Goal: Entertainment & Leisure: Consume media (video, audio)

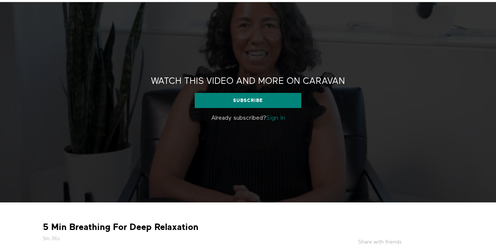
scroll to position [35, 0]
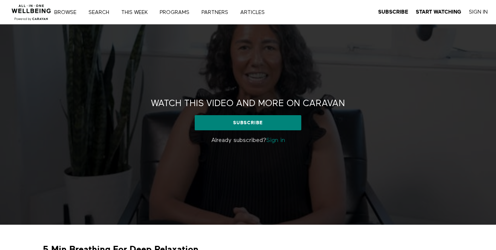
click at [271, 140] on link "Sign in" at bounding box center [275, 140] width 19 height 6
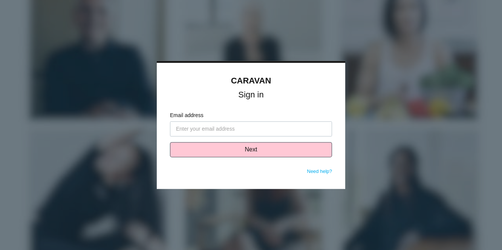
click at [238, 131] on input "Email address" at bounding box center [251, 128] width 162 height 15
type input "[PERSON_NAME][EMAIL_ADDRESS][DOMAIN_NAME]"
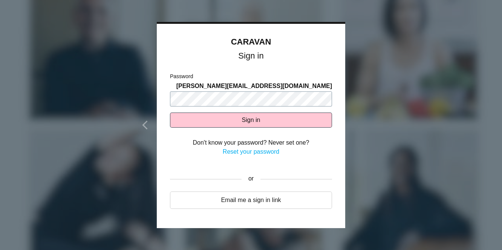
click at [170, 112] on button "Sign in" at bounding box center [251, 119] width 162 height 15
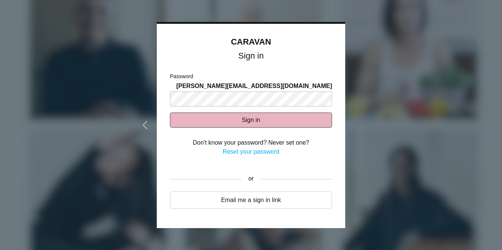
click at [239, 112] on button "Sign in" at bounding box center [251, 119] width 162 height 15
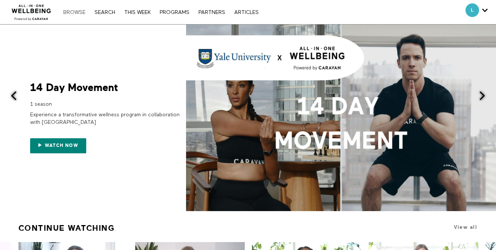
click at [80, 10] on link "Browse" at bounding box center [75, 12] width 30 height 5
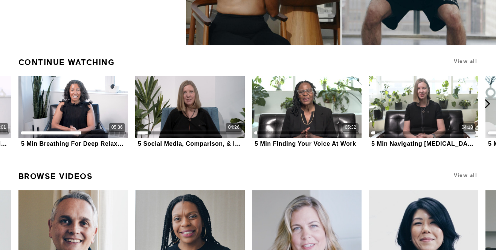
scroll to position [166, 0]
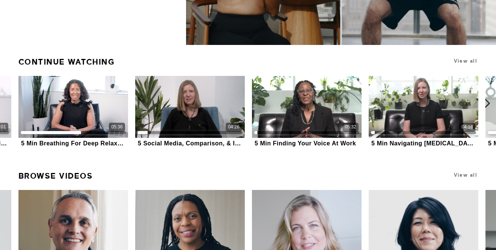
click at [487, 106] on icon at bounding box center [487, 102] width 9 height 9
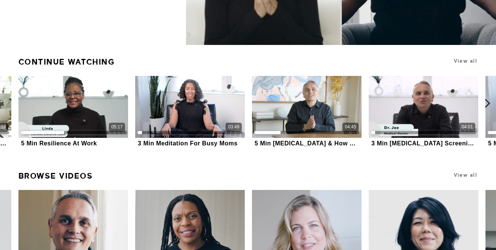
click at [485, 106] on icon at bounding box center [487, 102] width 9 height 9
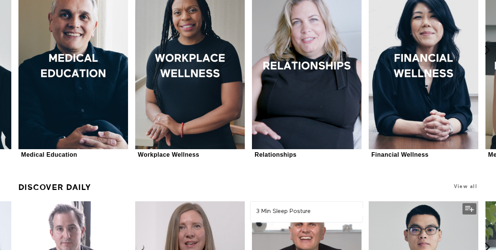
scroll to position [369, 0]
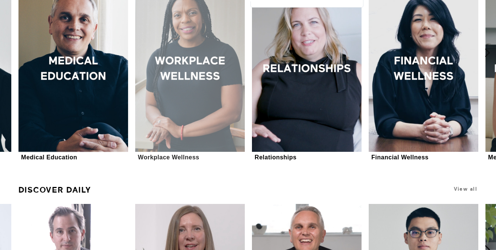
click at [218, 125] on div at bounding box center [190, 69] width 110 height 165
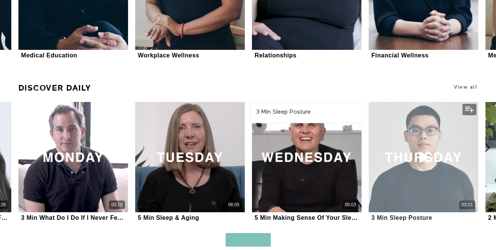
scroll to position [222, 0]
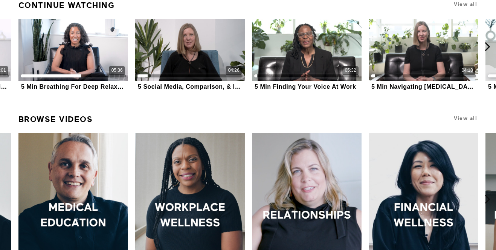
click at [470, 122] on h1 "View all" at bounding box center [435, 118] width 87 height 14
click at [468, 116] on span "View all" at bounding box center [465, 118] width 23 height 6
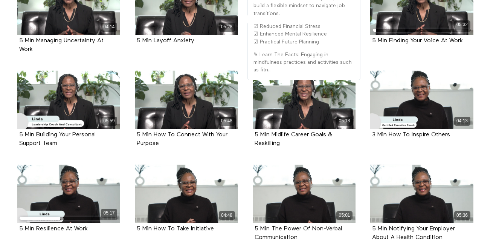
scroll to position [214, 0]
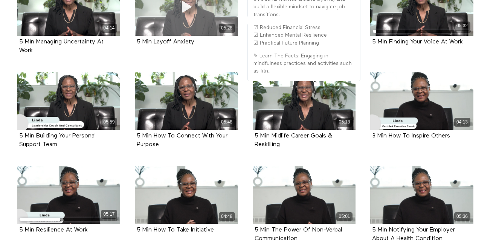
click at [158, 27] on div "05:28" at bounding box center [186, 28] width 103 height 9
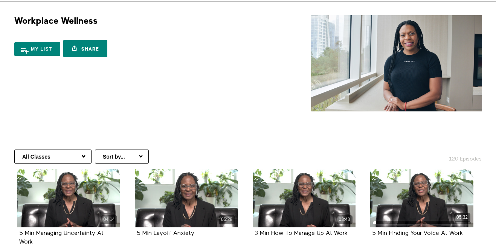
scroll to position [0, 0]
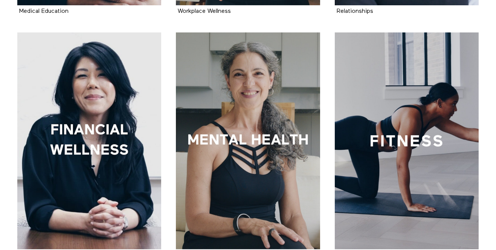
scroll to position [383, 0]
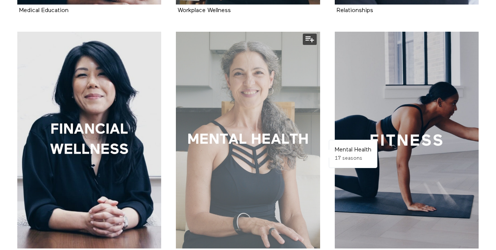
click at [269, 138] on div at bounding box center [248, 140] width 144 height 216
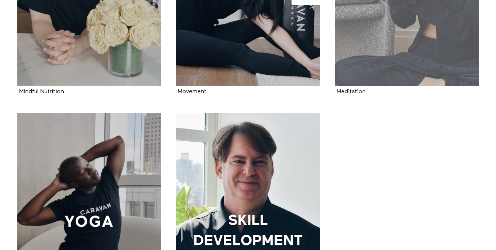
scroll to position [791, 0]
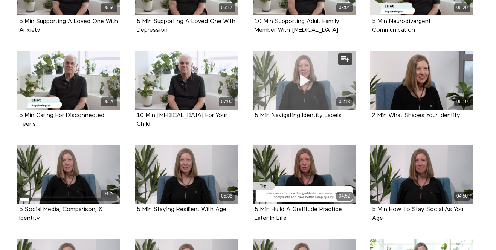
scroll to position [236, 0]
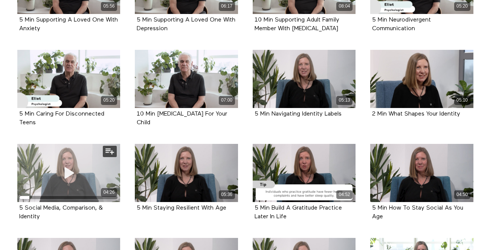
click at [100, 153] on div "04:26" at bounding box center [68, 173] width 103 height 58
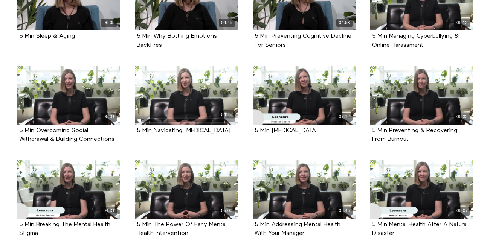
scroll to position [497, 0]
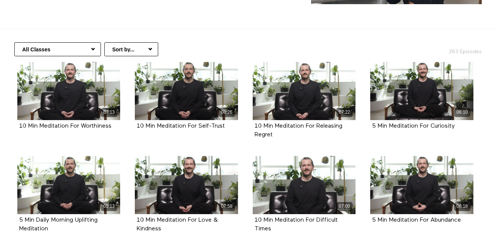
scroll to position [133, 0]
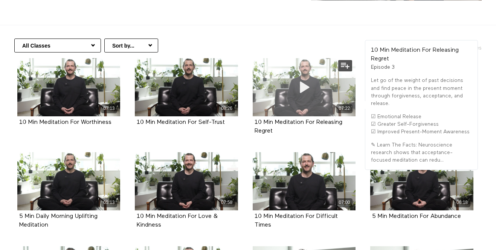
click at [300, 84] on icon at bounding box center [304, 86] width 23 height 13
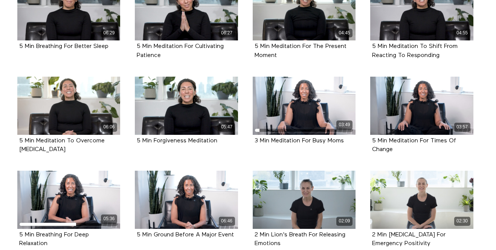
scroll to position [379, 0]
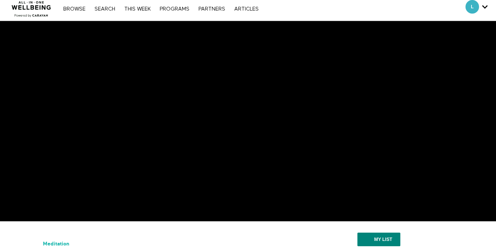
scroll to position [0, 0]
